Goal: Navigation & Orientation: Go to known website

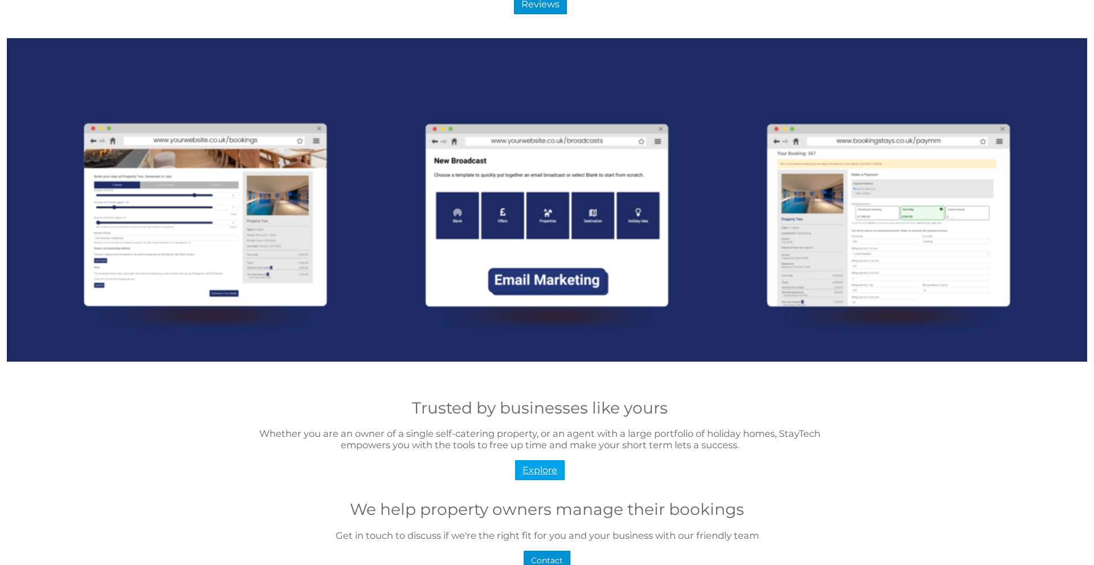
scroll to position [1362, 0]
